Goal: Information Seeking & Learning: Learn about a topic

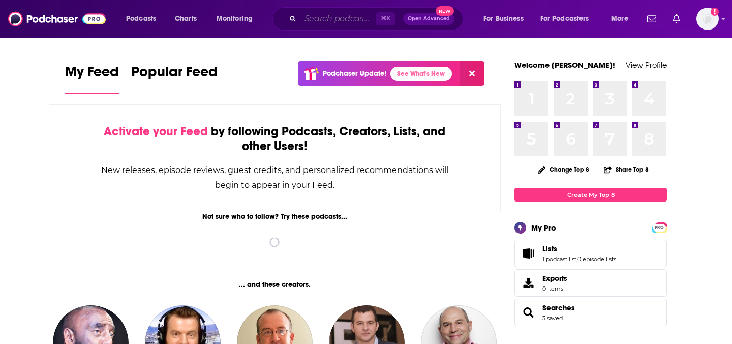
click at [313, 24] on input "Search podcasts, credits, & more..." at bounding box center [338, 19] width 76 height 16
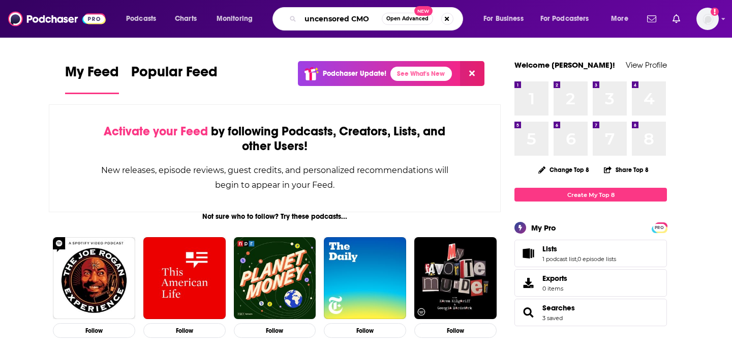
type input "uncensored CMO"
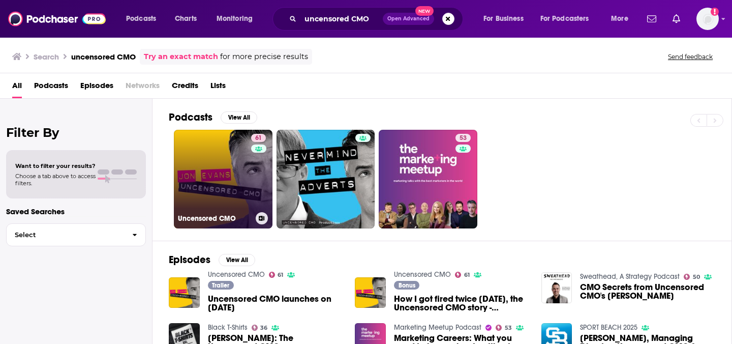
click at [220, 205] on link "61 Uncensored CMO" at bounding box center [223, 179] width 99 height 99
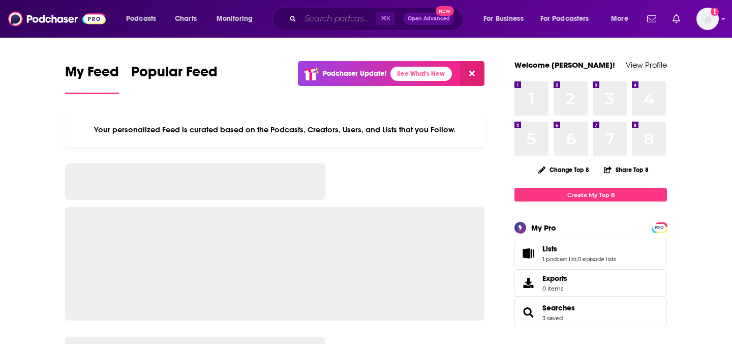
click at [333, 15] on input "Search podcasts, credits, & more..." at bounding box center [338, 19] width 76 height 16
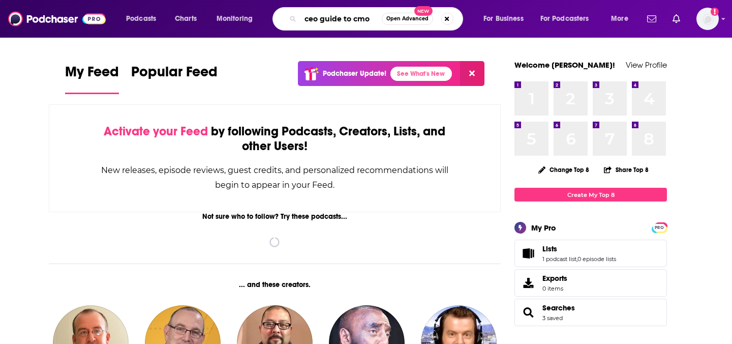
type input "ceo guide to cmo"
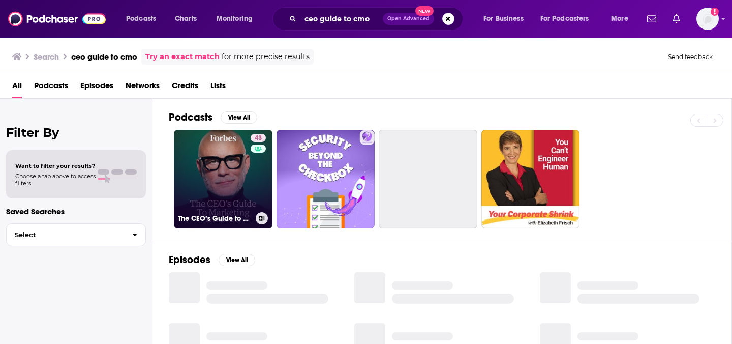
click at [215, 193] on link "43 The CEO’s Guide to Marketing" at bounding box center [223, 179] width 99 height 99
